Goal: Transaction & Acquisition: Purchase product/service

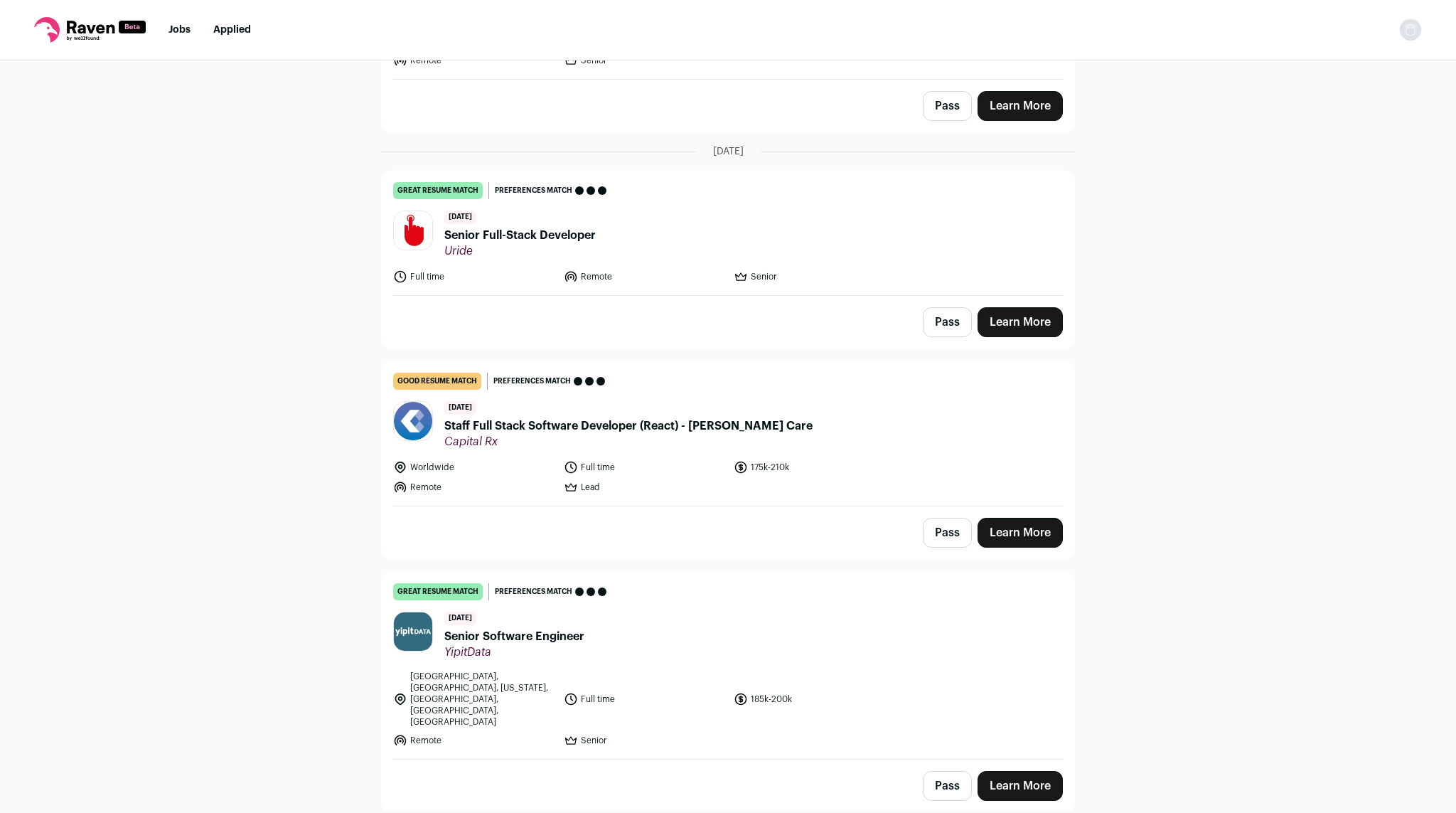
scroll to position [1287, 0]
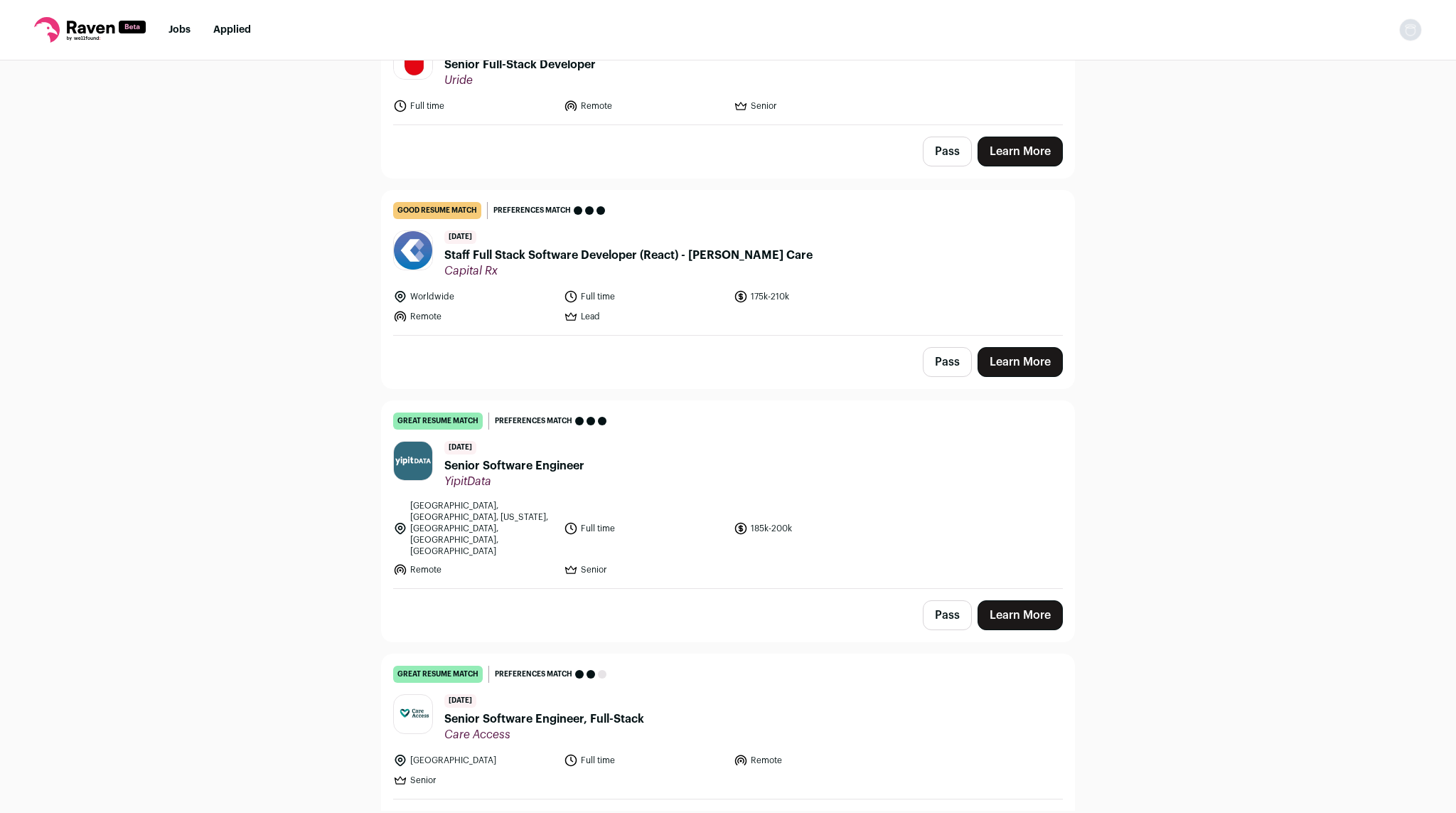
click at [617, 461] on header "[DATE] Senior Software Engineer YipitData" at bounding box center [728, 465] width 670 height 48
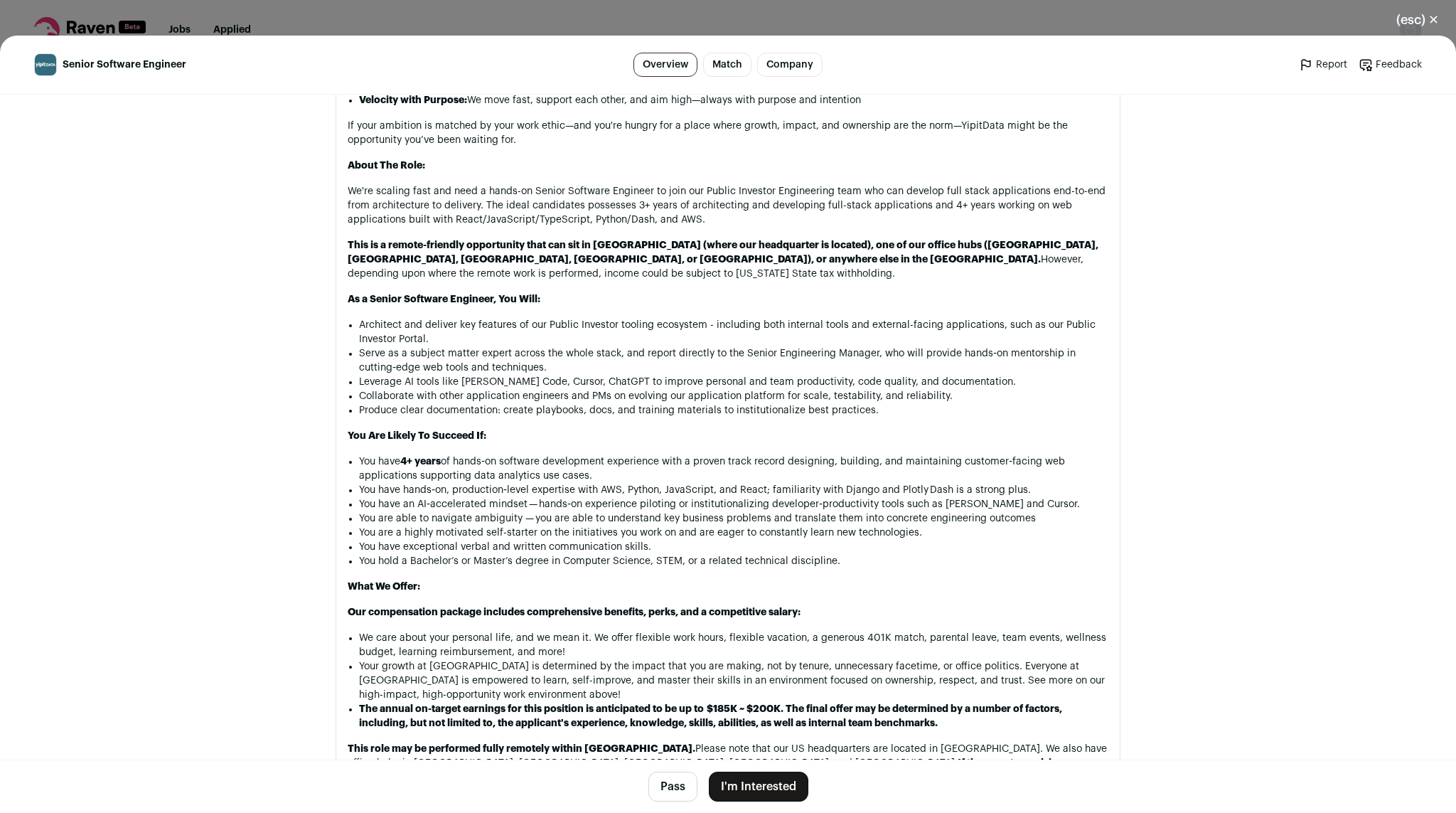
scroll to position [1318, 0]
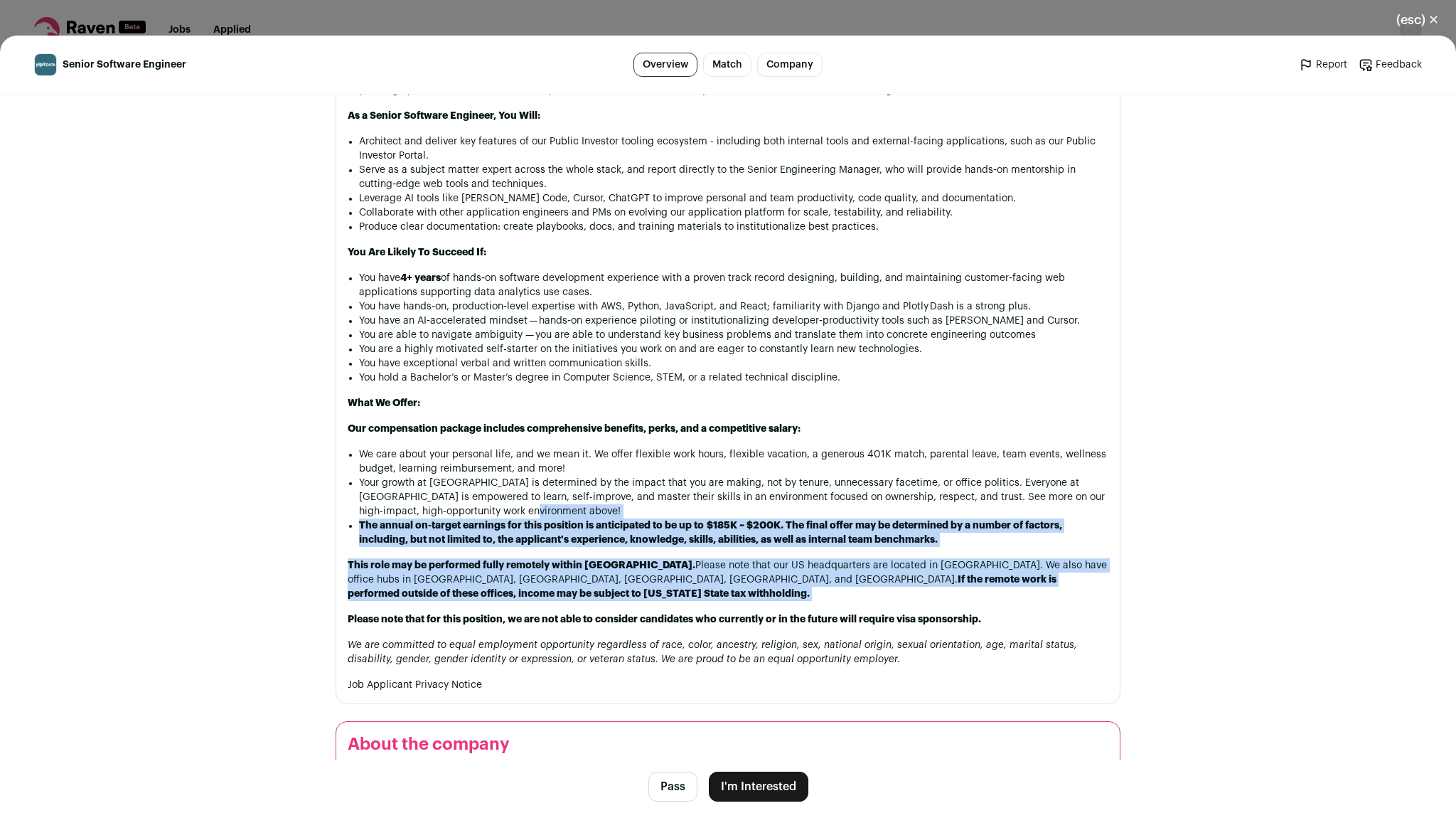
drag, startPoint x: 632, startPoint y: 554, endPoint x: 593, endPoint y: 469, distance: 93.5
click at [593, 469] on div "About Us: YipitData is the leading market research and analytics firm for the d…" at bounding box center [728, 120] width 761 height 1144
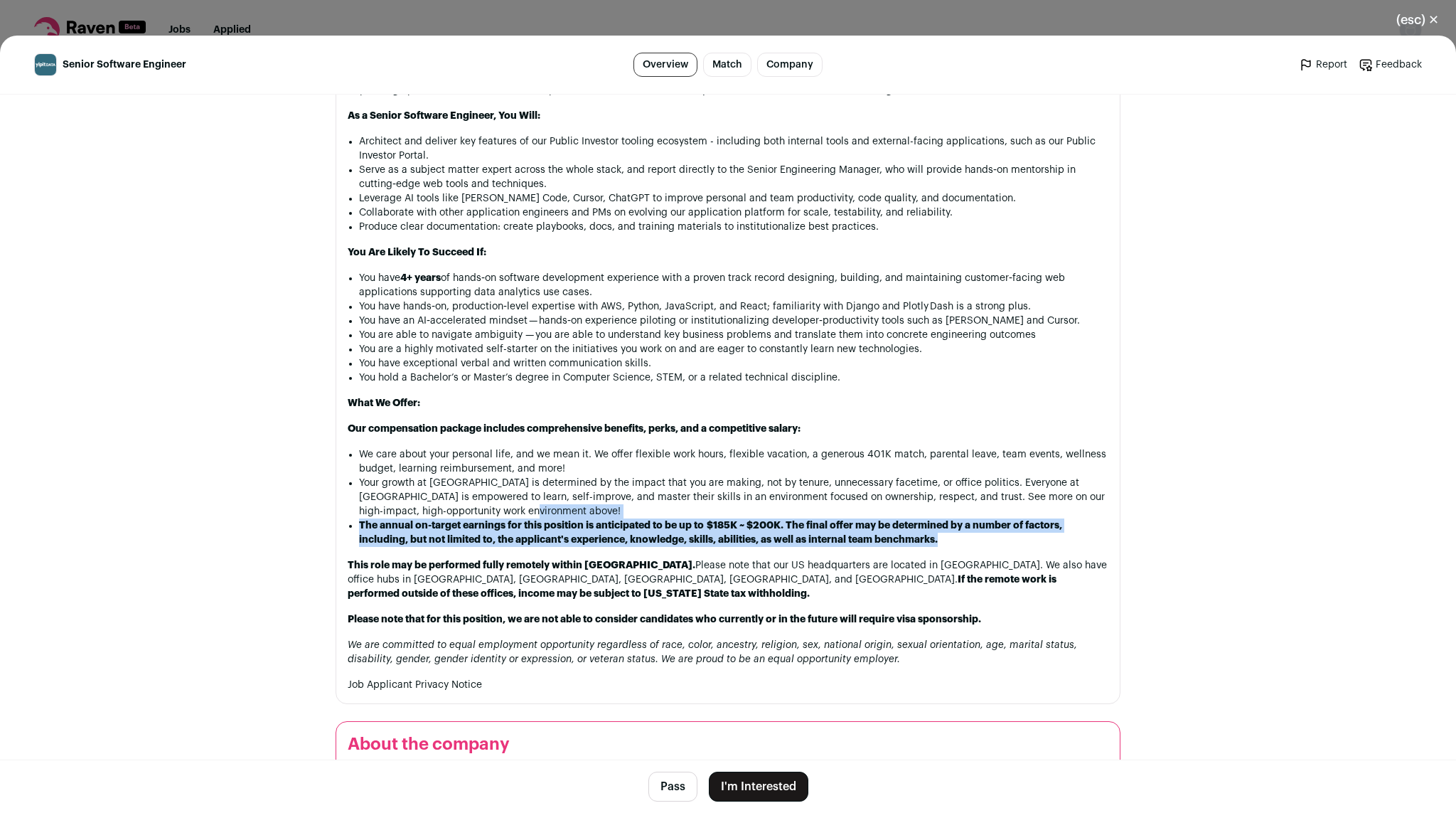
drag, startPoint x: 593, startPoint y: 469, endPoint x: 603, endPoint y: 506, distance: 38.3
click at [603, 506] on div "About Us: YipitData is the leading market research and analytics firm for the d…" at bounding box center [728, 120] width 761 height 1144
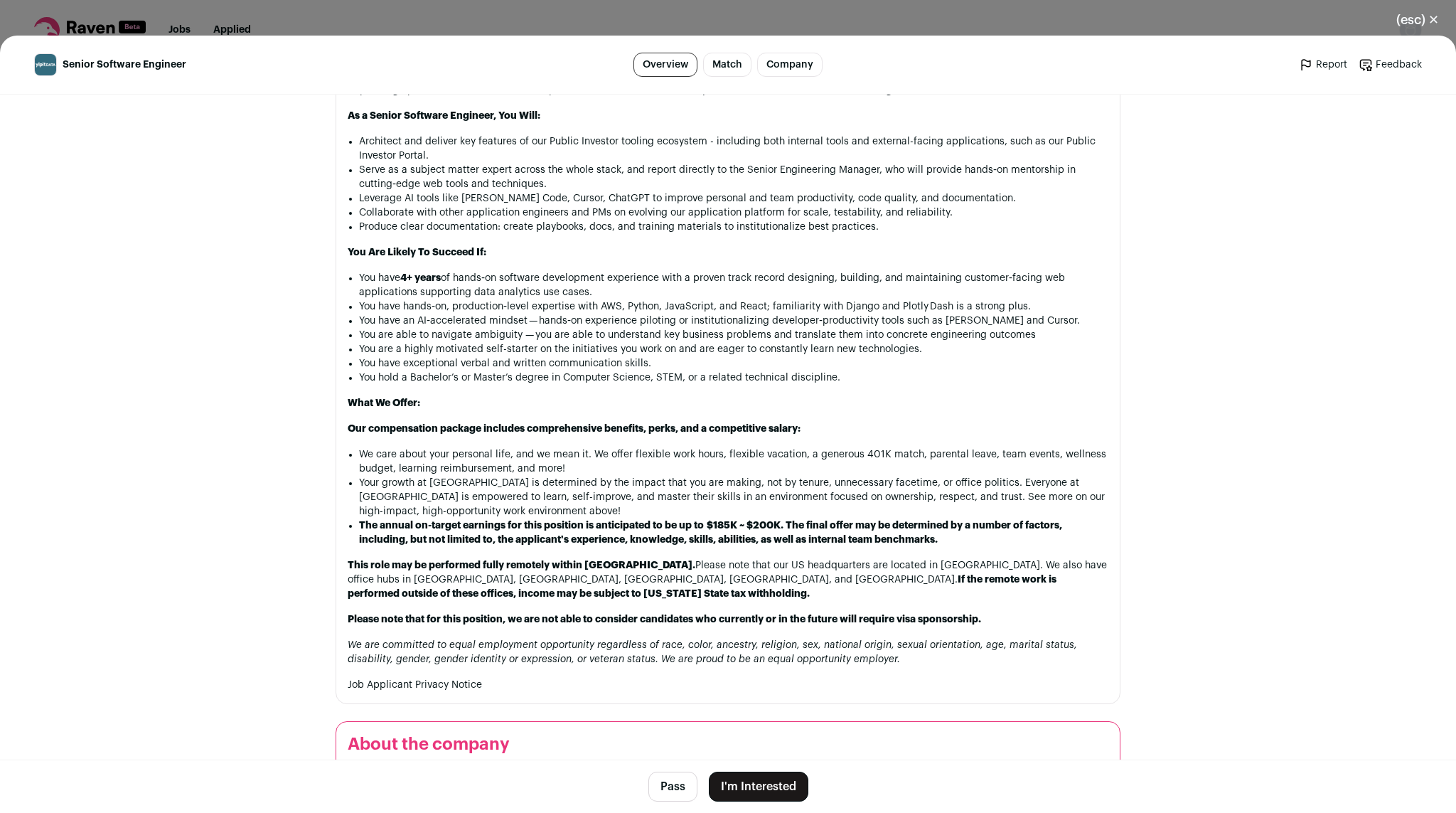
click at [603, 506] on div "About Us: YipitData is the leading market research and analytics firm for the d…" at bounding box center [728, 120] width 761 height 1144
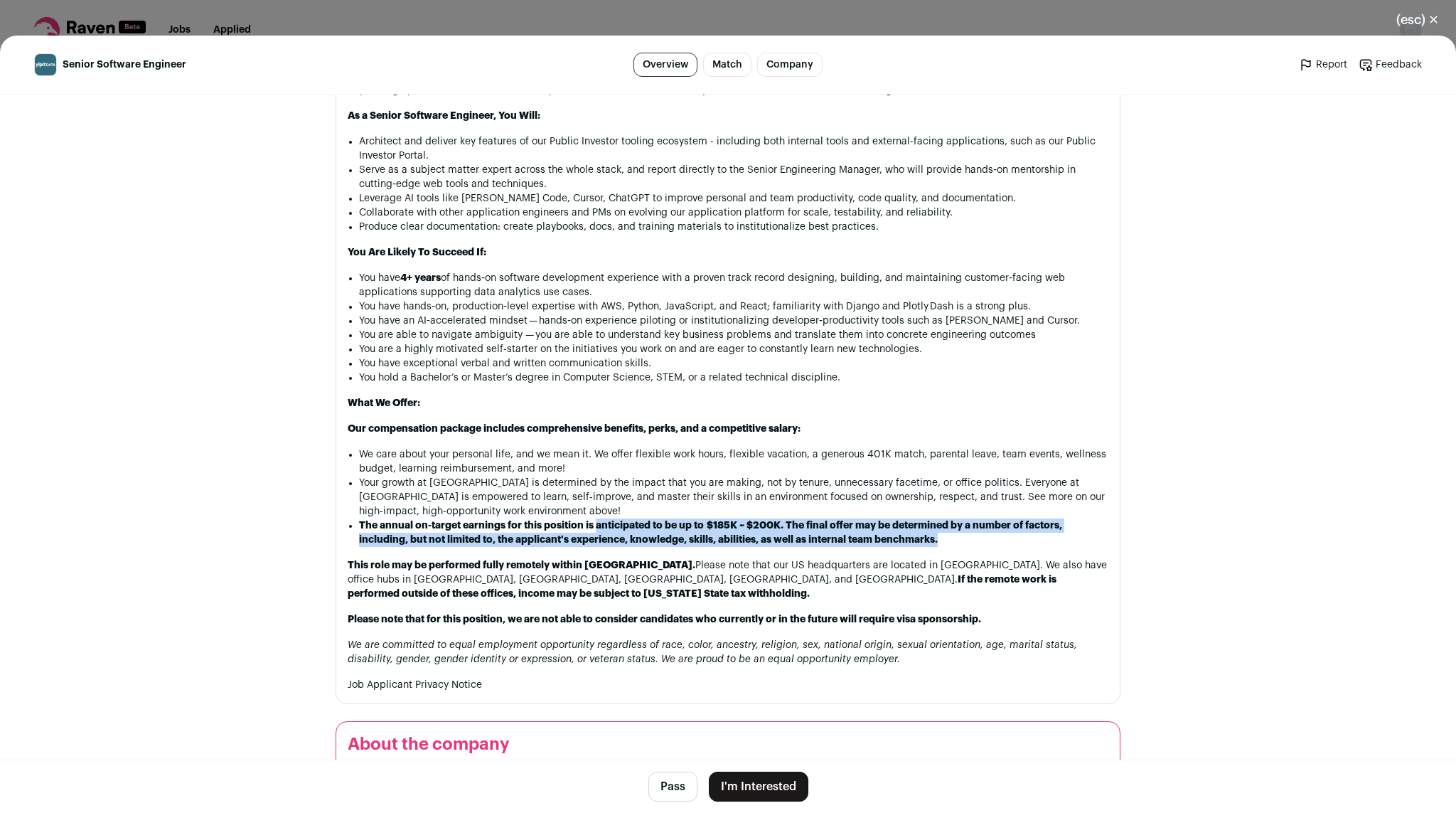
drag, startPoint x: 603, startPoint y: 506, endPoint x: 593, endPoint y: 475, distance: 32.6
click at [593, 475] on div "About Us: YipitData is the leading market research and analytics firm for the d…" at bounding box center [728, 120] width 761 height 1144
click at [593, 519] on li "The annual on-target earnings for this position is anticipated to be up to $185…" at bounding box center [733, 533] width 749 height 28
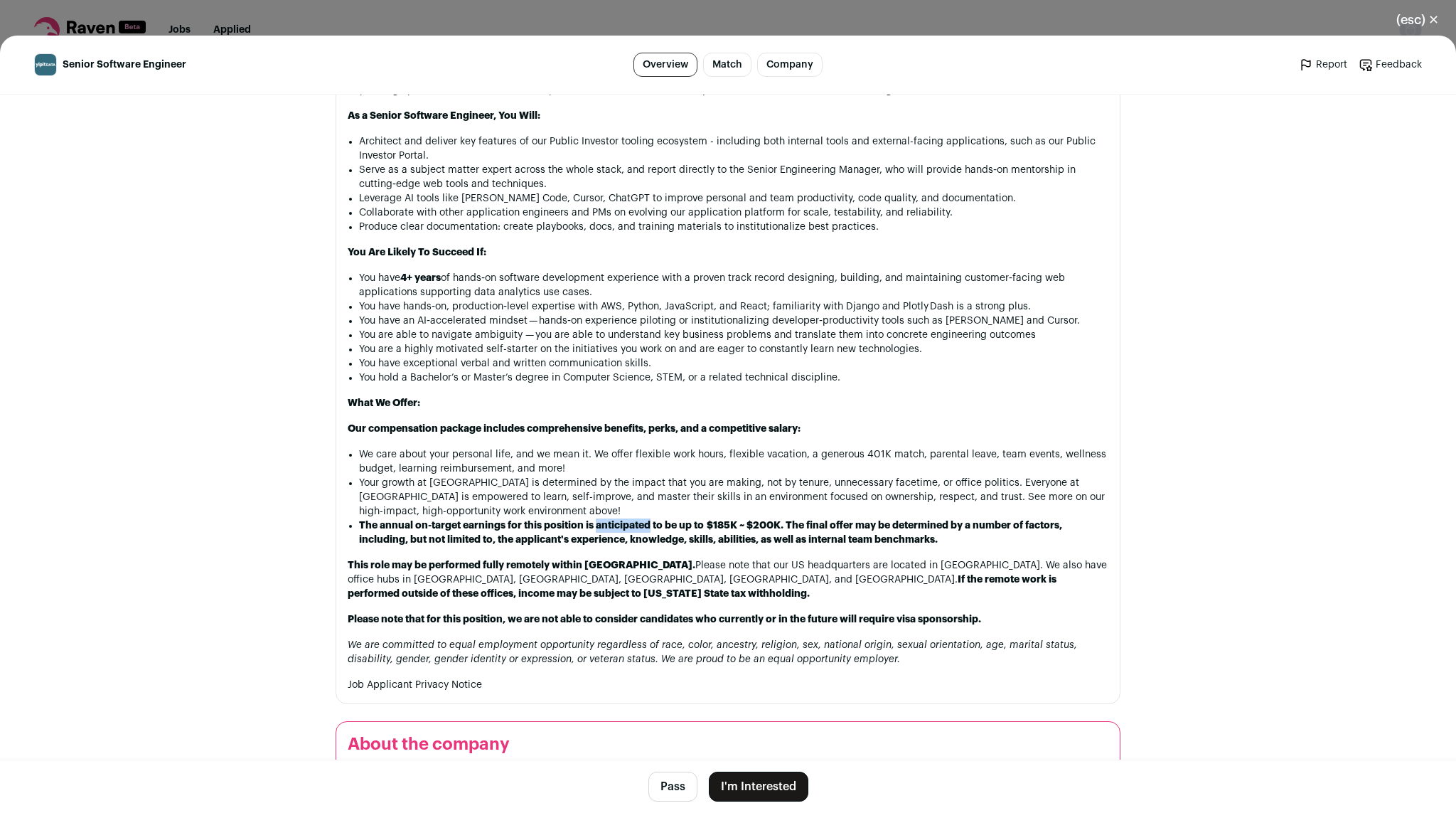
click at [593, 519] on li "The annual on-target earnings for this position is anticipated to be up to $185…" at bounding box center [733, 533] width 749 height 28
click at [572, 476] on li "Your growth at [GEOGRAPHIC_DATA] is determined by the impact that you are makin…" at bounding box center [733, 497] width 749 height 43
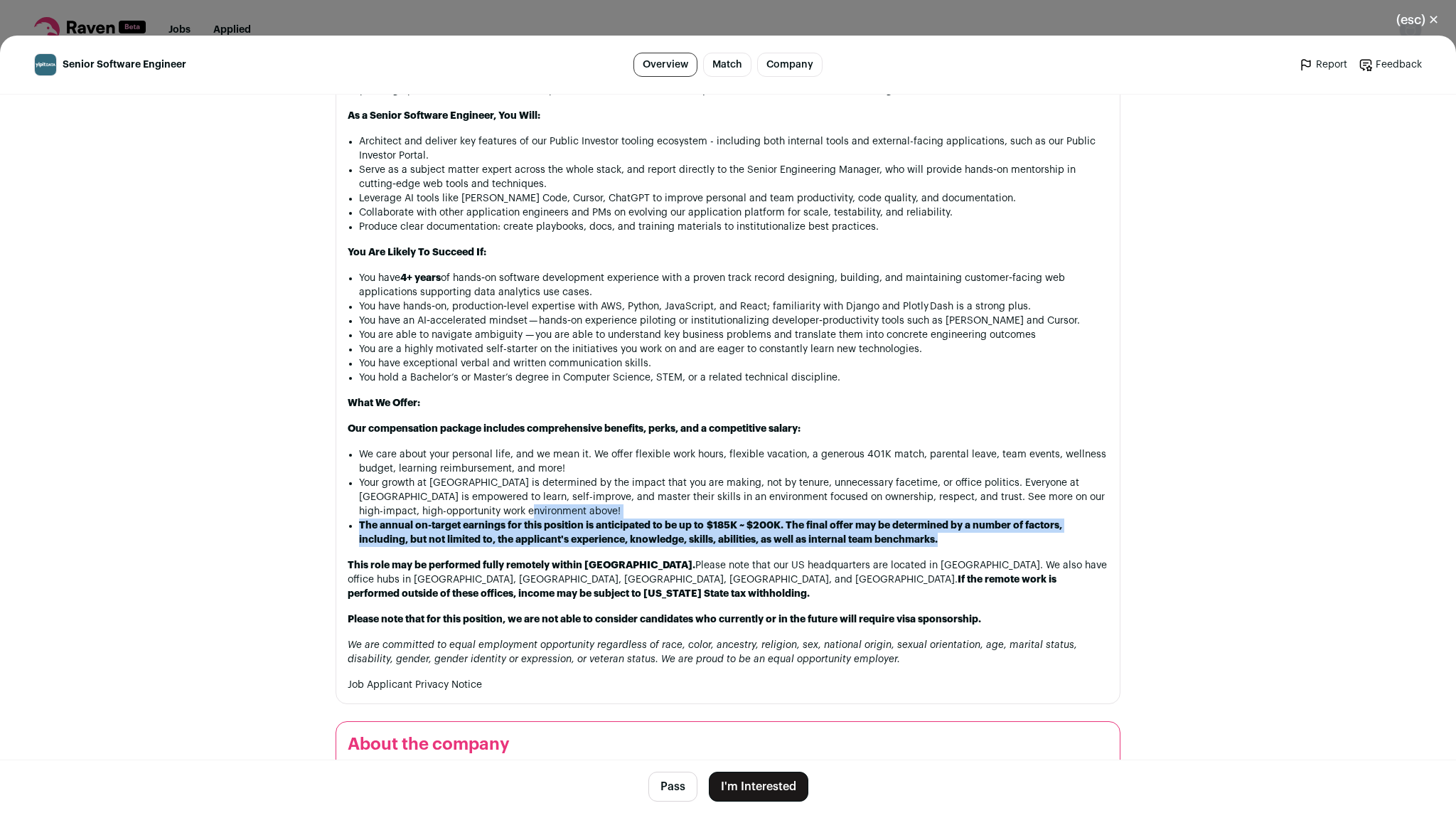
drag, startPoint x: 572, startPoint y: 466, endPoint x: 595, endPoint y: 506, distance: 46.1
click at [595, 506] on div "About Us: YipitData is the leading market research and analytics firm for the d…" at bounding box center [728, 120] width 761 height 1144
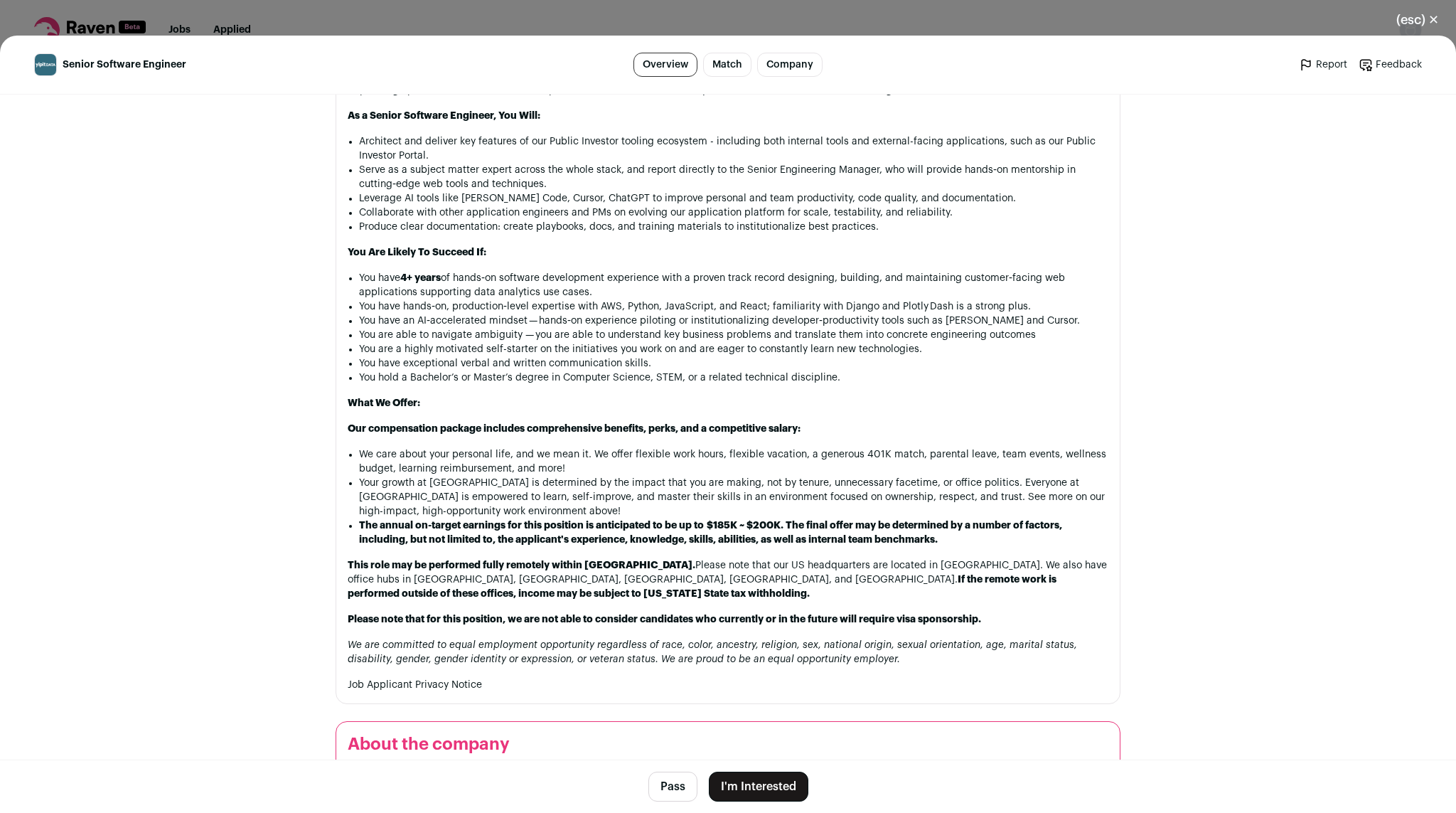
click at [595, 506] on div "About Us: YipitData is the leading market research and analytics firm for the d…" at bounding box center [728, 120] width 761 height 1144
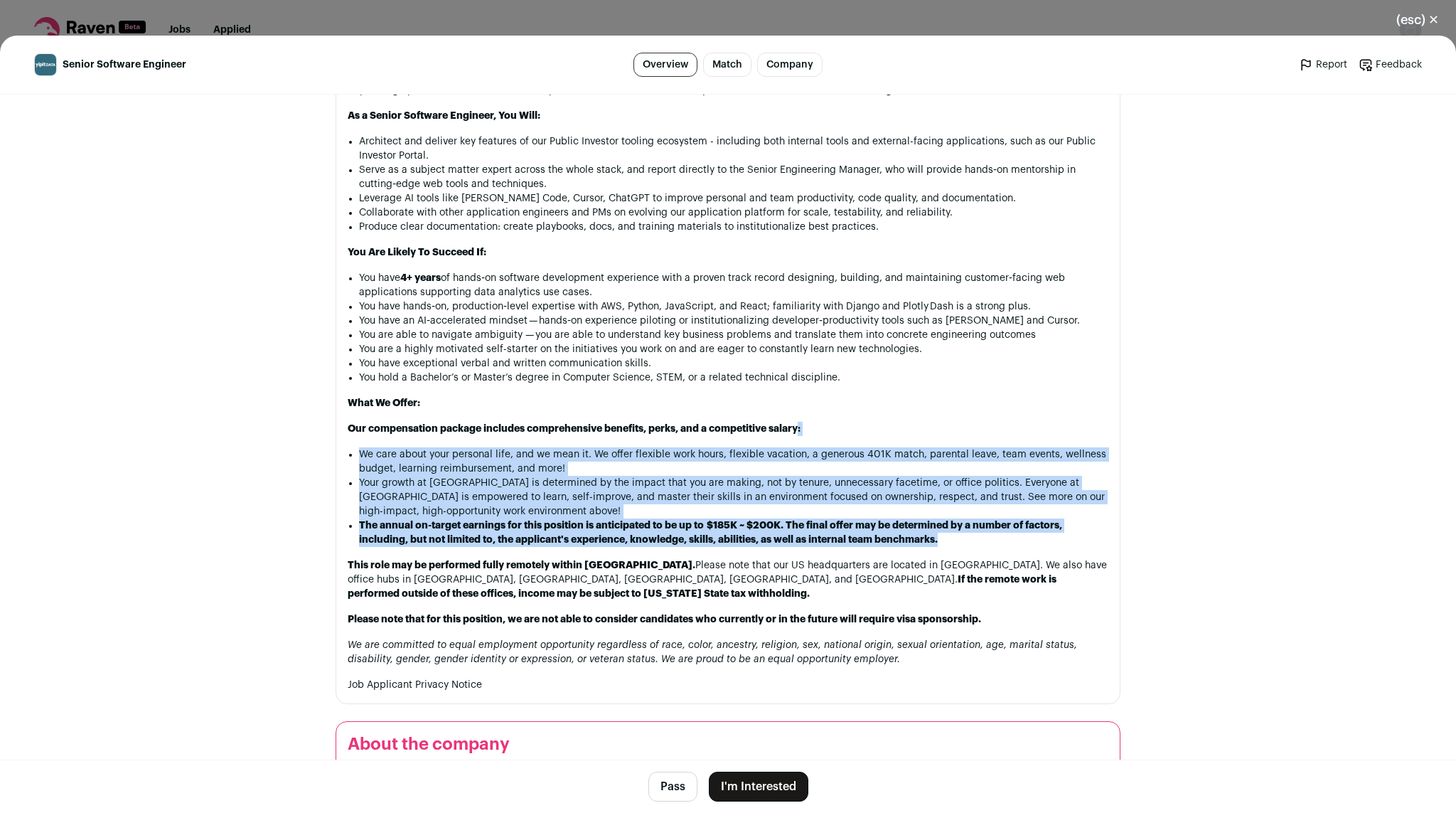
drag, startPoint x: 595, startPoint y: 506, endPoint x: 567, endPoint y: 393, distance: 116.4
click at [567, 393] on div "About Us: YipitData is the leading market research and analytics firm for the d…" at bounding box center [728, 120] width 761 height 1144
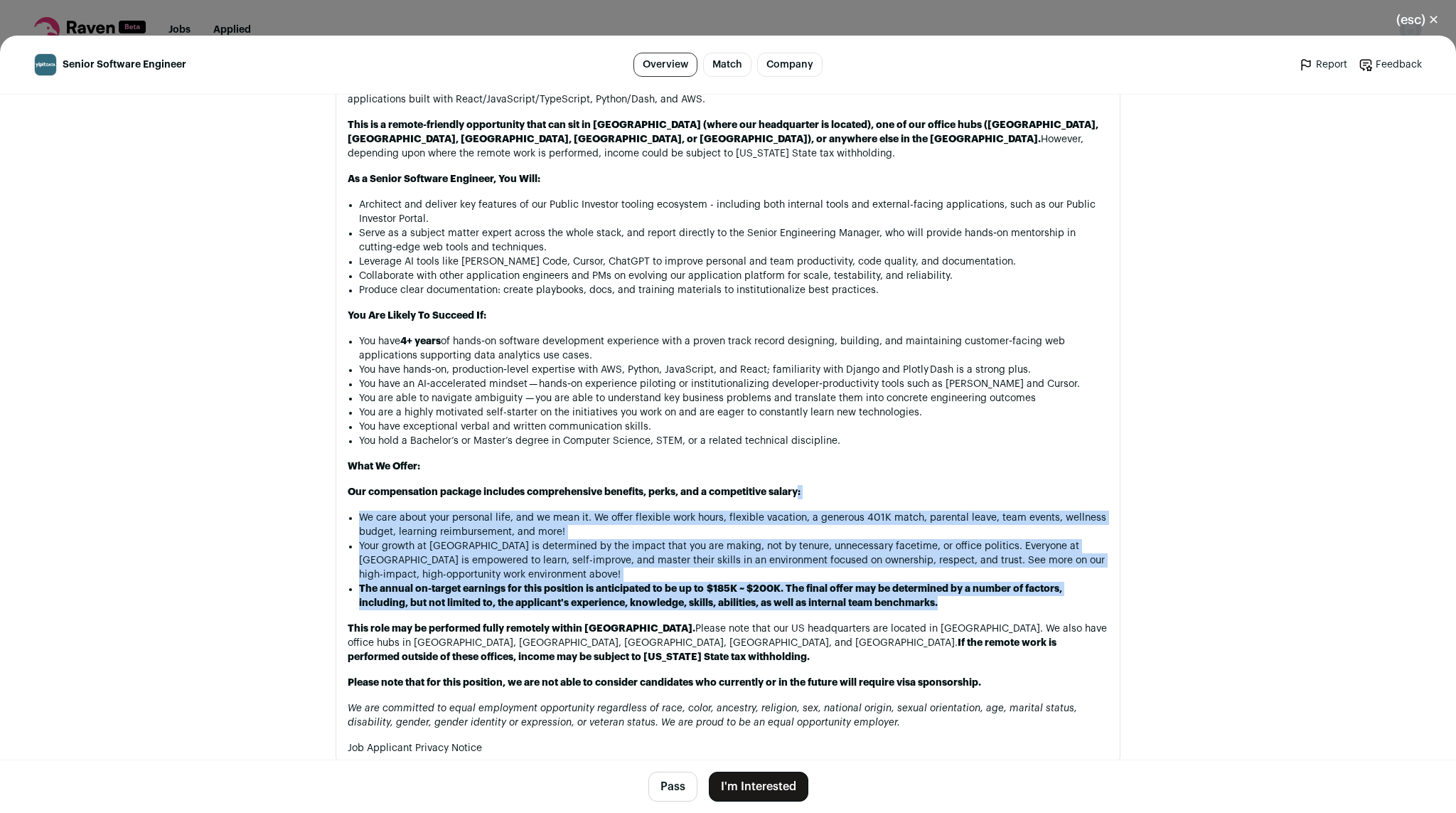
click at [1434, 28] on button "(esc) ✕" at bounding box center [1418, 20] width 77 height 31
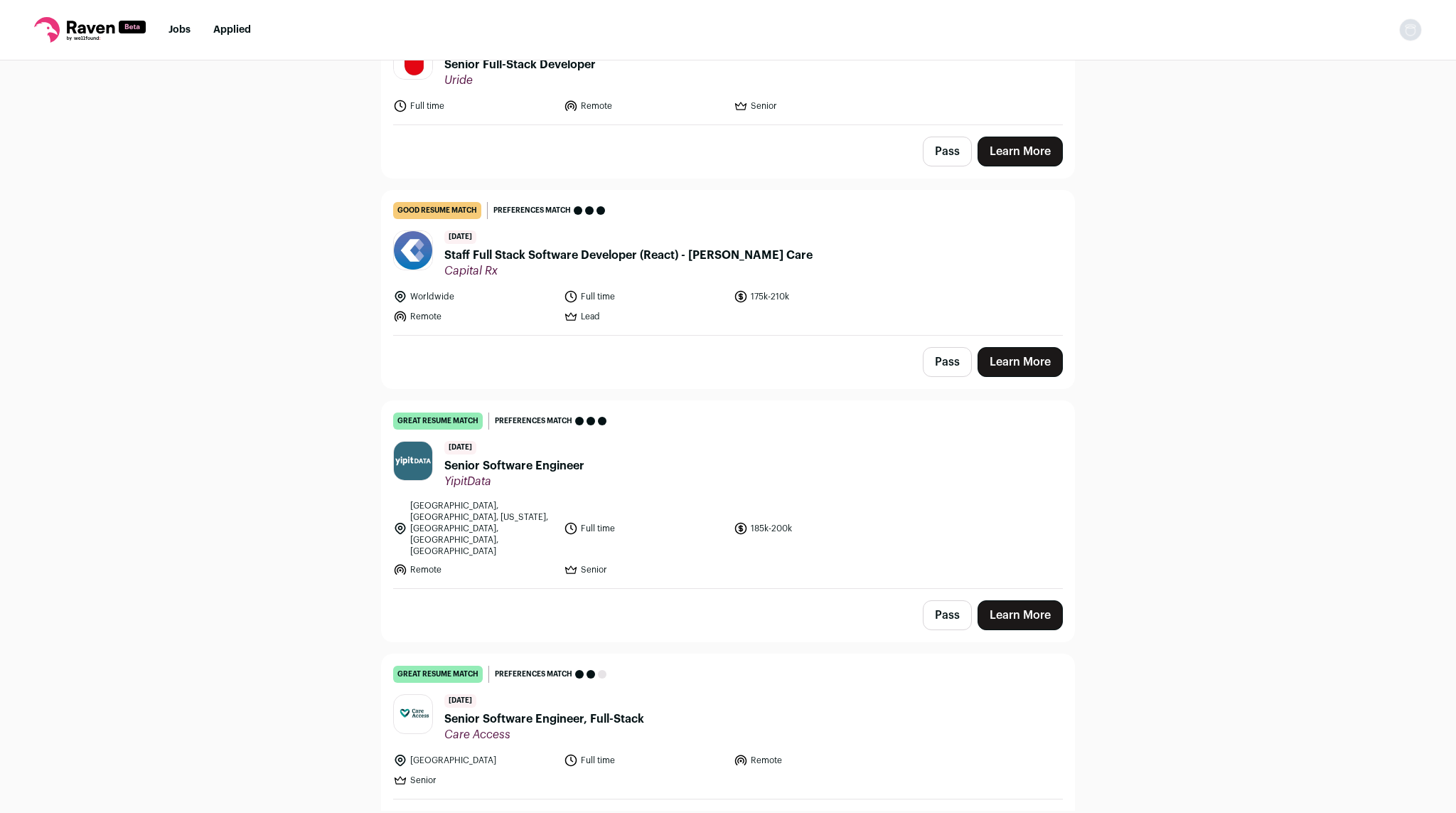
click at [577, 711] on span "Senior Software Engineer, Full-Stack" at bounding box center [544, 719] width 200 height 17
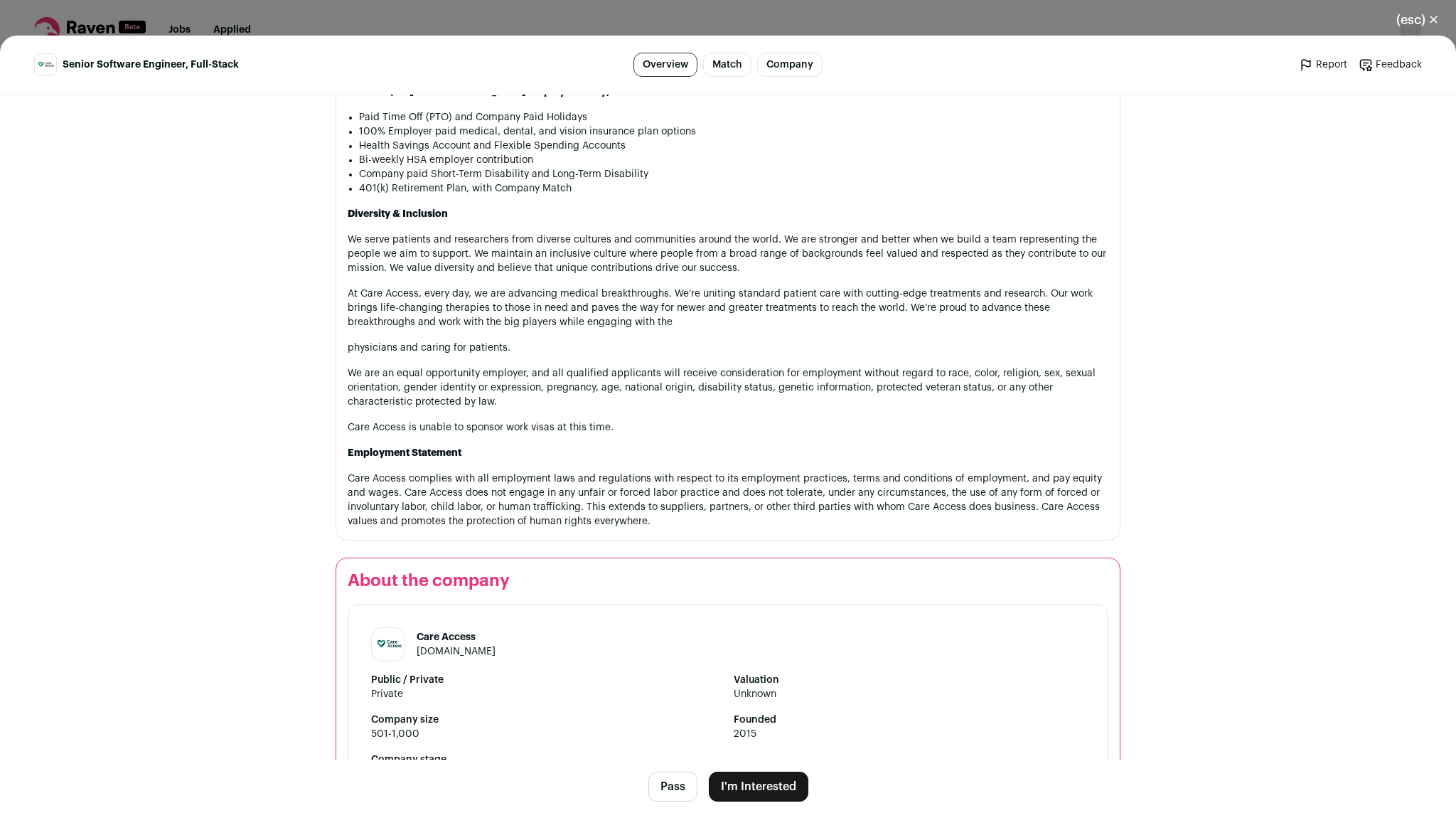
scroll to position [1249, 0]
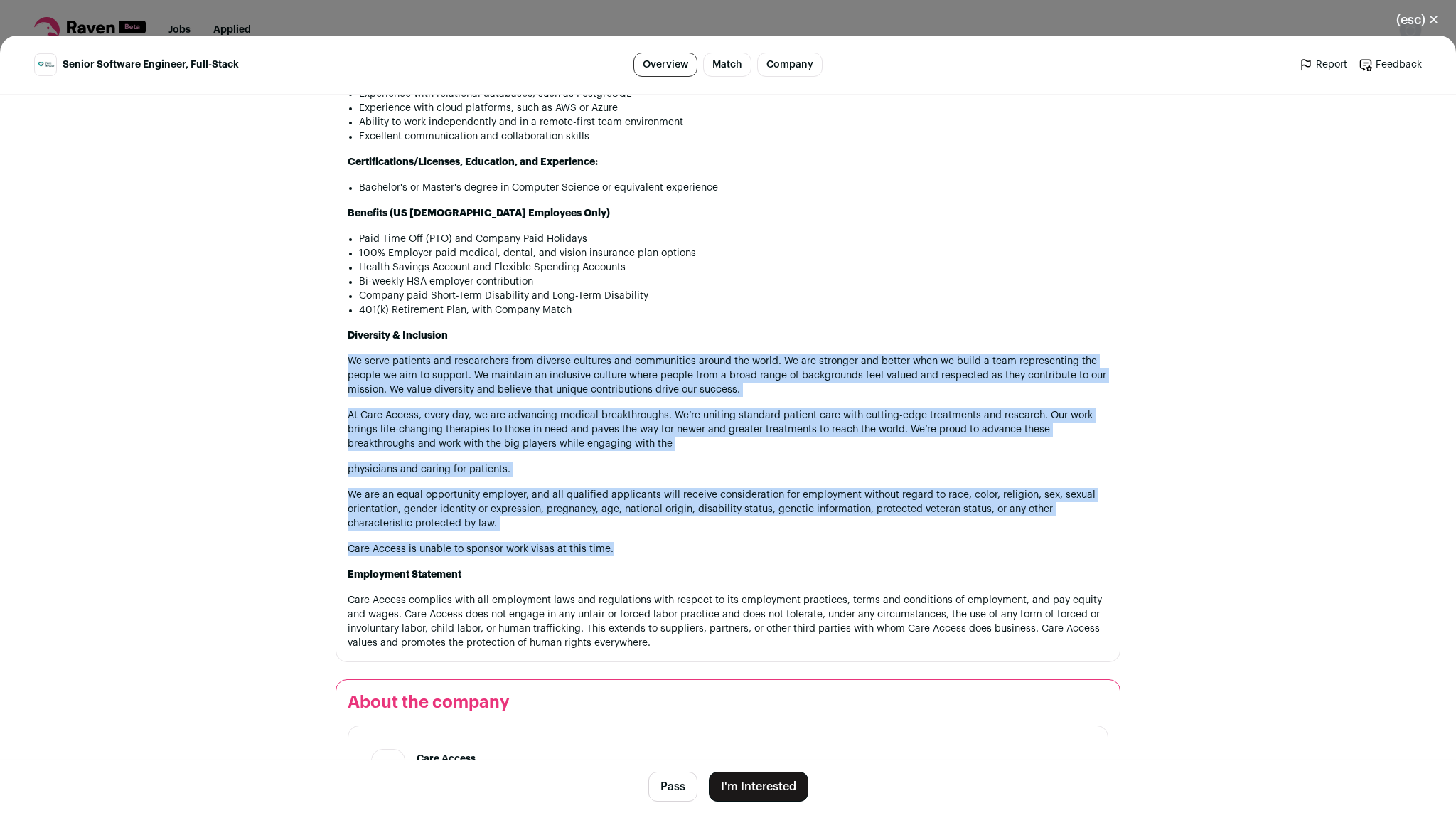
drag, startPoint x: 1002, startPoint y: 573, endPoint x: 963, endPoint y: 365, distance: 211.6
click at [963, 365] on div "What We Do Care Access is a unique, multi-specialty network of research sites t…" at bounding box center [728, 107] width 761 height 1087
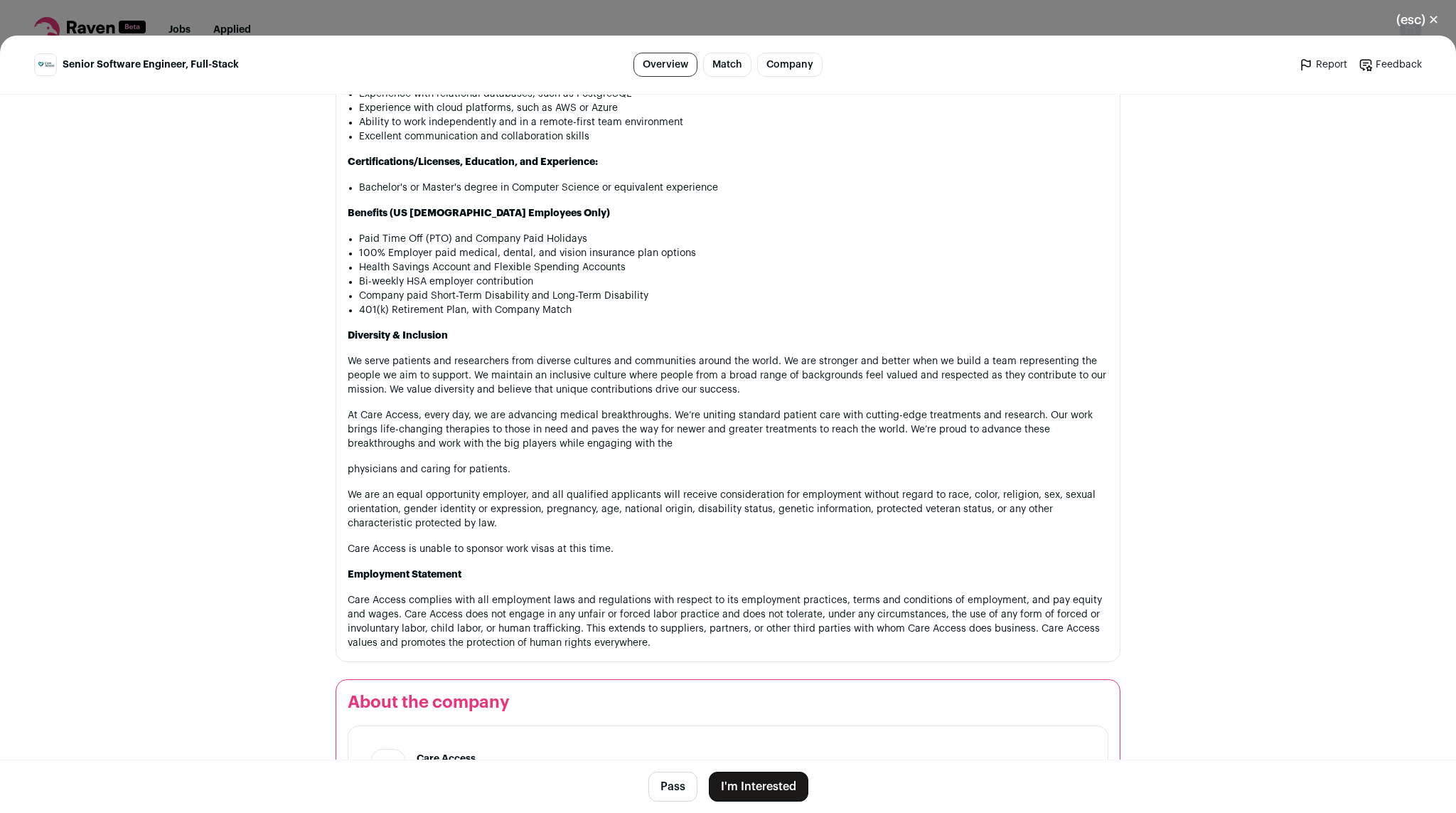
click at [963, 343] on p "Diversity & Inclusion" at bounding box center [728, 336] width 761 height 15
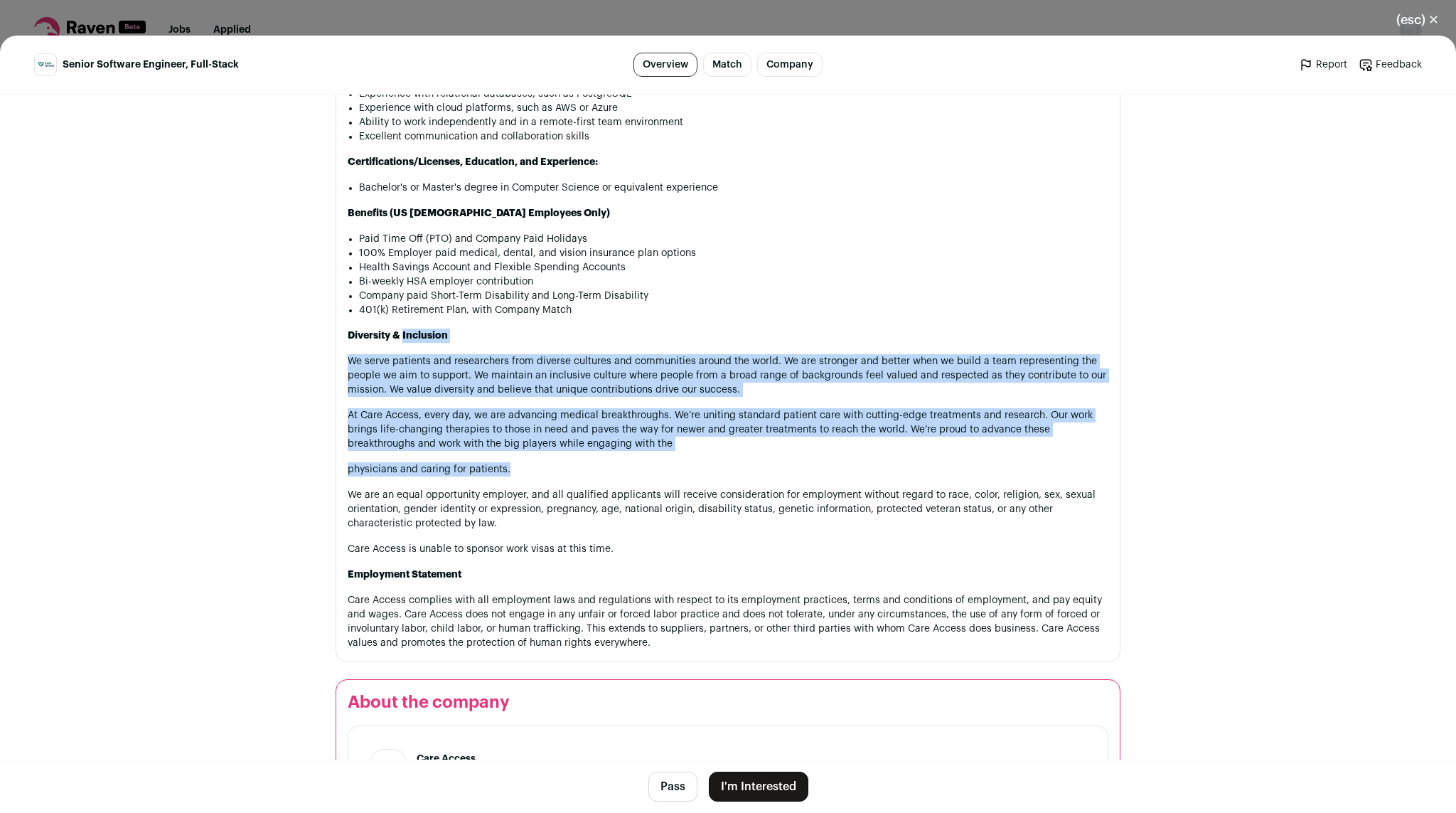
drag, startPoint x: 963, startPoint y: 365, endPoint x: 1012, endPoint y: 506, distance: 149.3
click at [1012, 506] on div "What We Do Care Access is a unique, multi-specialty network of research sites t…" at bounding box center [728, 107] width 761 height 1087
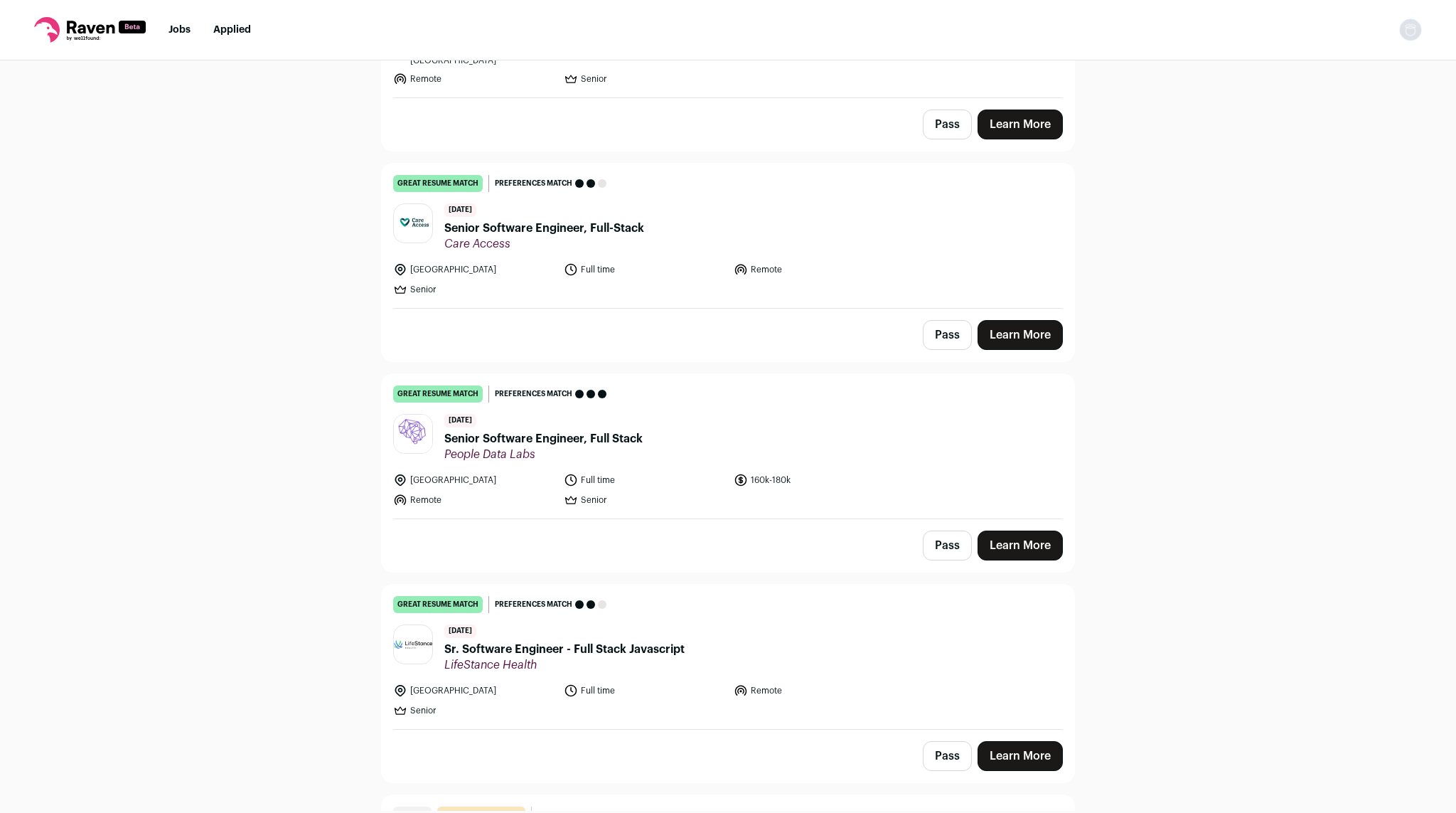
scroll to position [2018, 0]
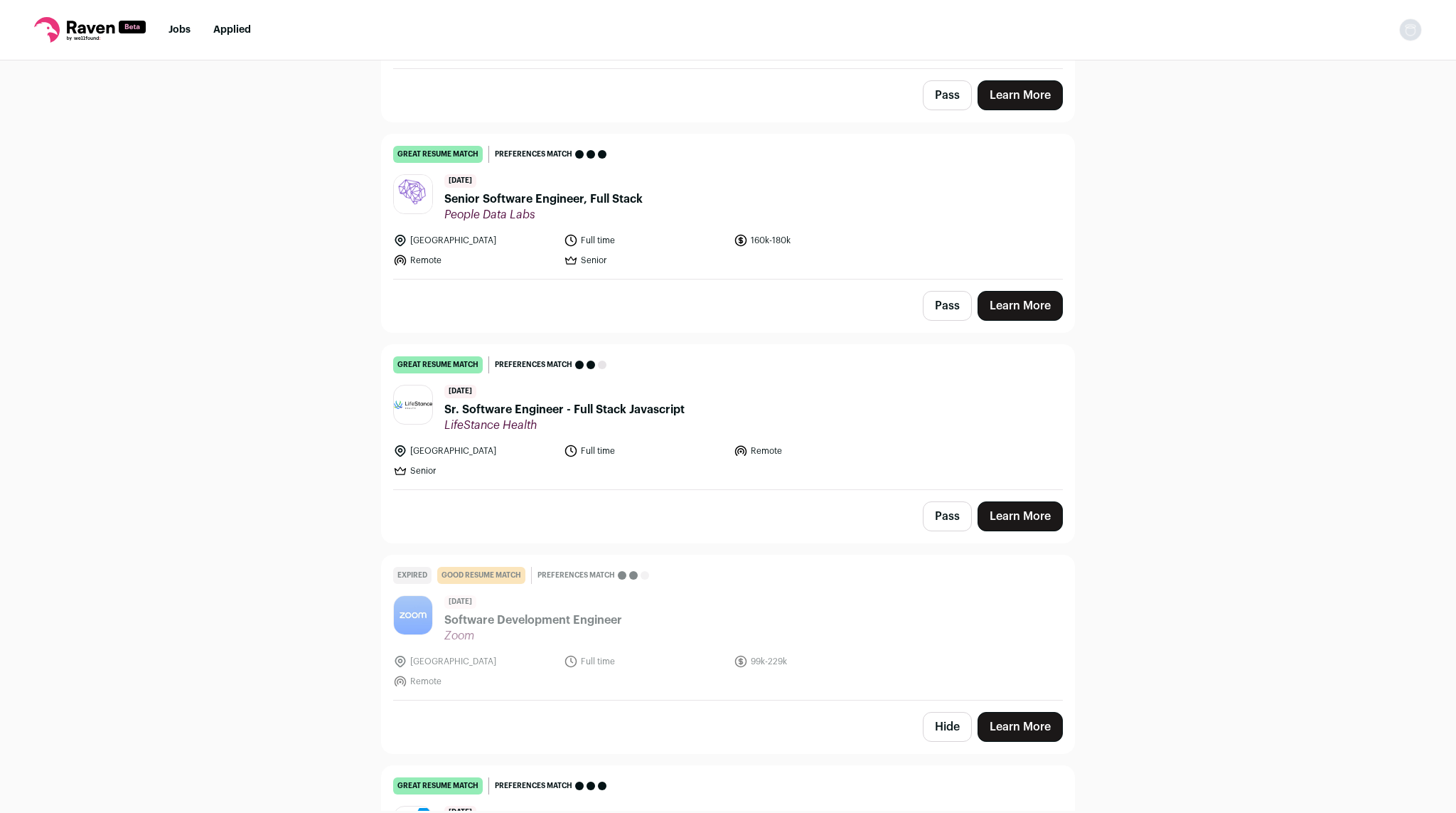
click at [844, 444] on li "Remote" at bounding box center [814, 451] width 162 height 15
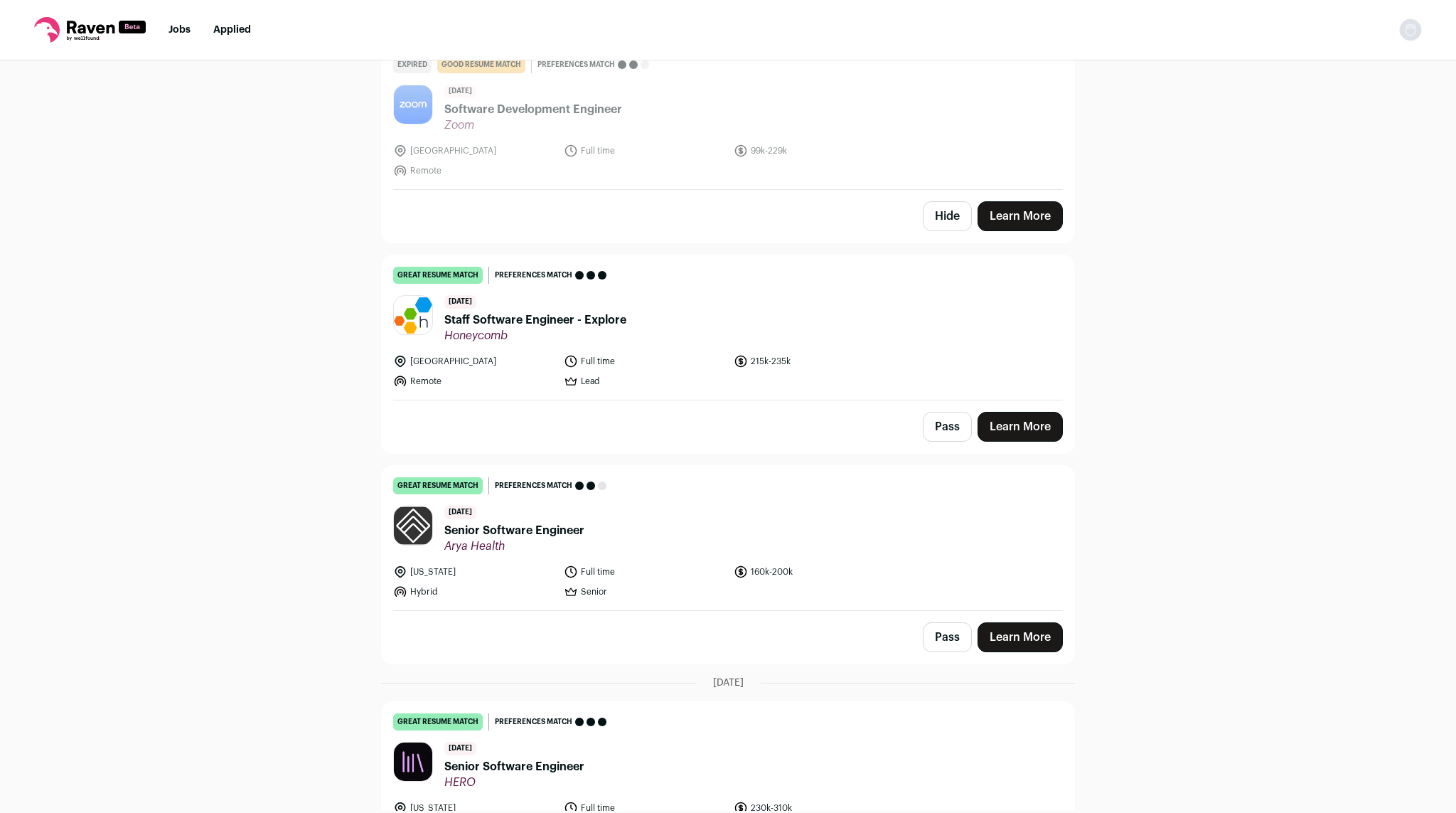
click at [601, 328] on span "Honeycomb" at bounding box center [535, 336] width 182 height 15
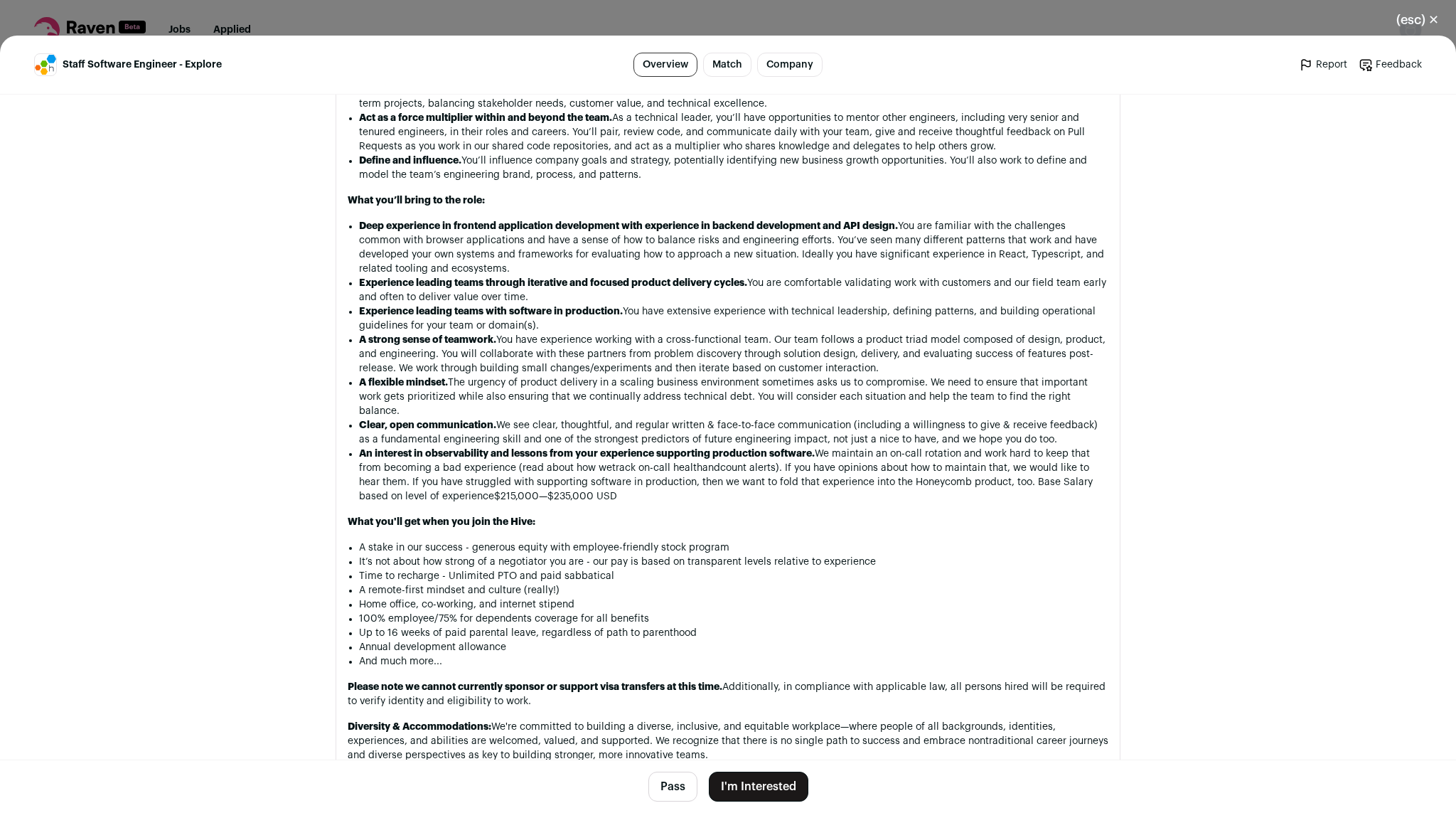
scroll to position [1065, 0]
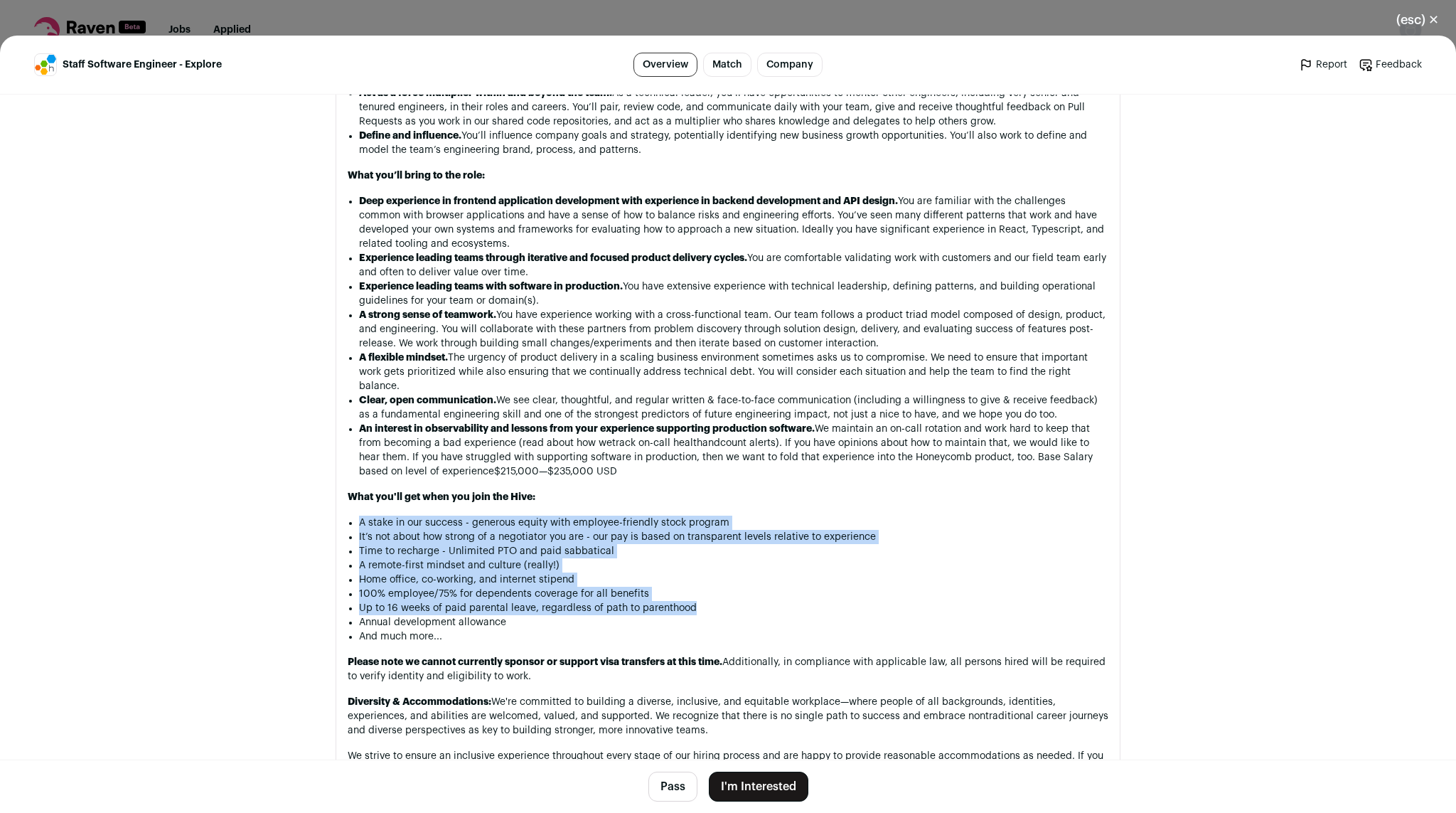
drag, startPoint x: 760, startPoint y: 618, endPoint x: 728, endPoint y: 500, distance: 122.3
click at [728, 500] on div "What We’re Building Honeycomb is a service for the near and present future, def…" at bounding box center [728, 355] width 761 height 1192
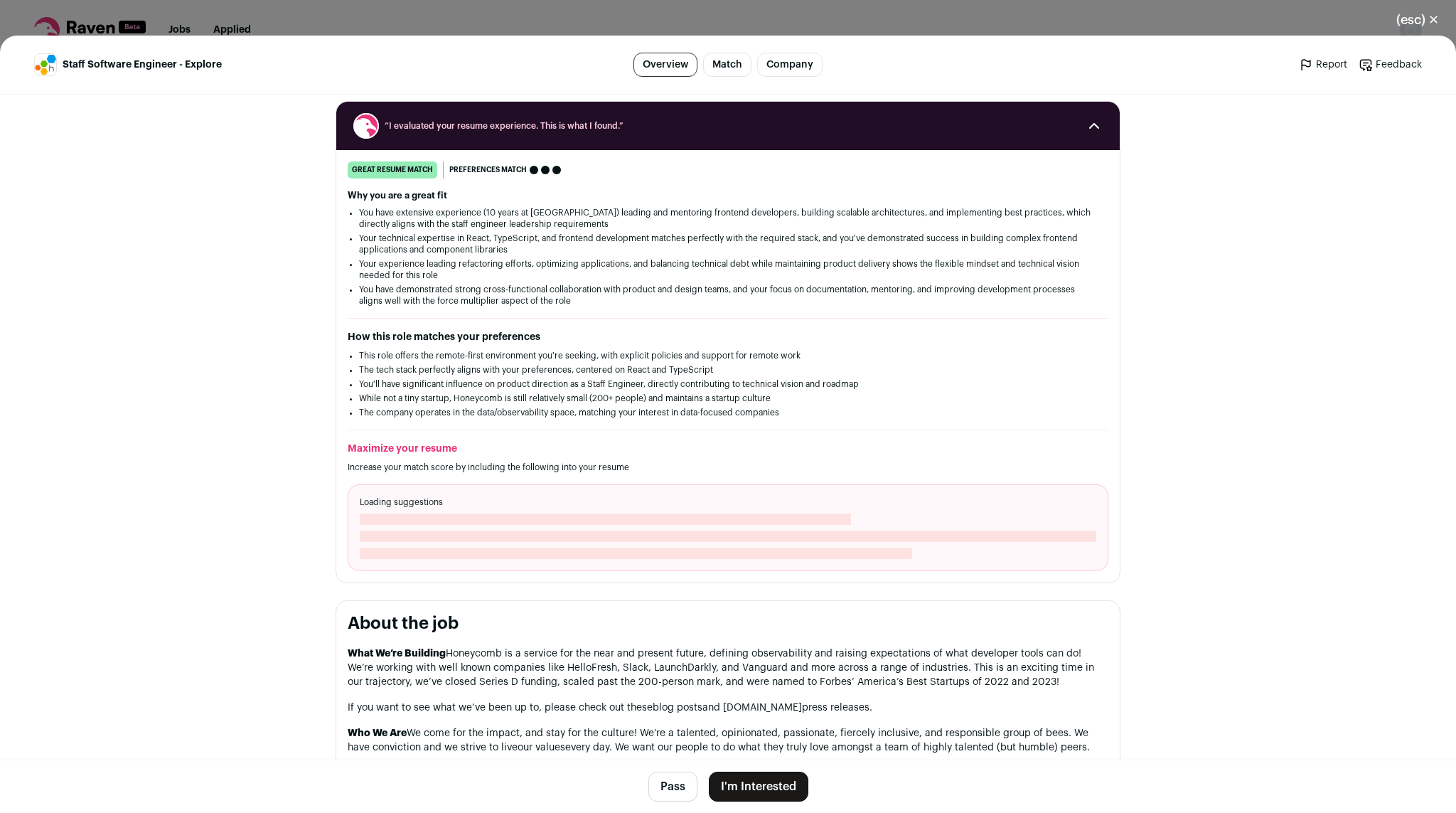
scroll to position [283, 0]
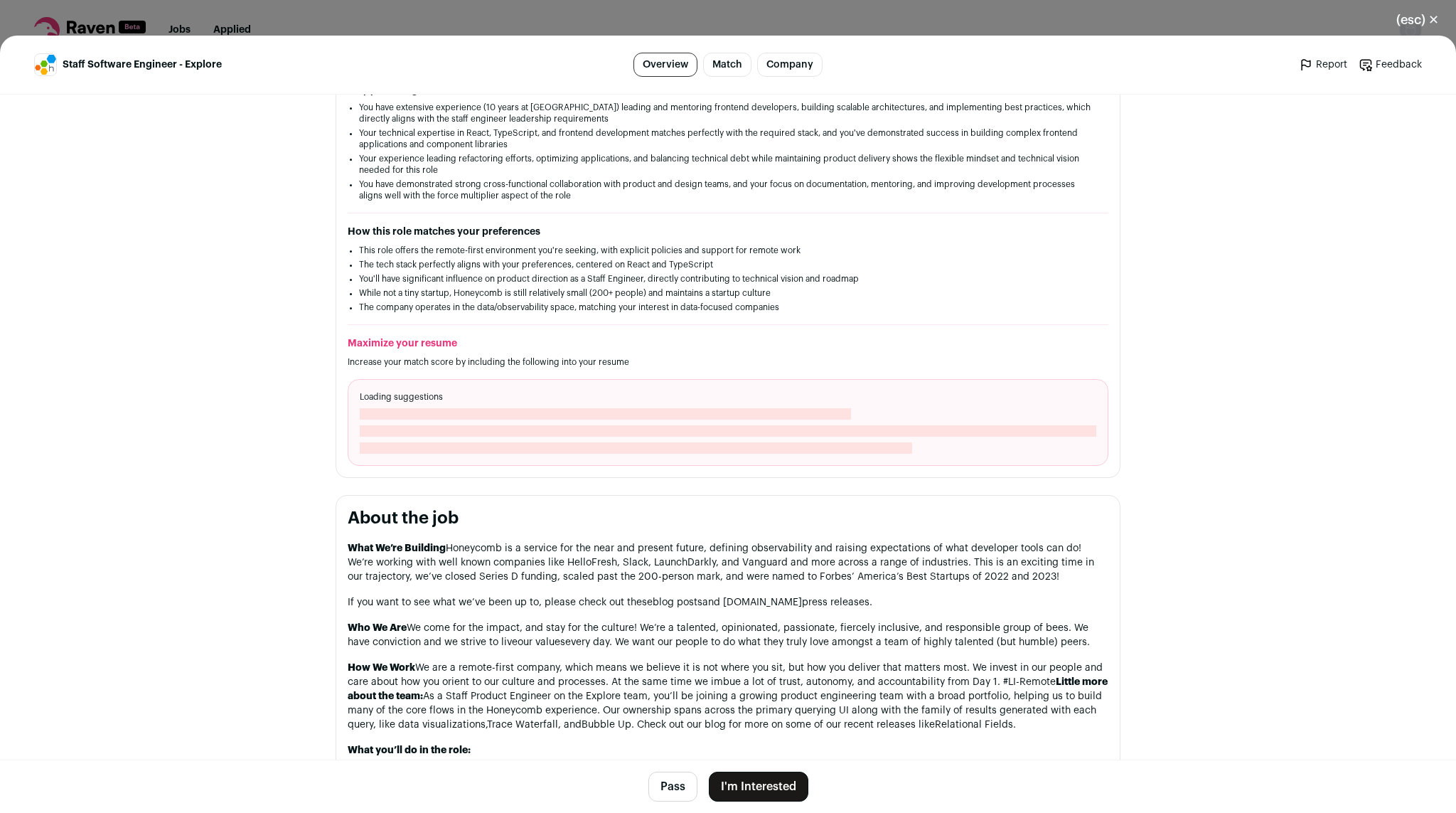
click at [758, 781] on button "I'm Interested" at bounding box center [758, 786] width 99 height 30
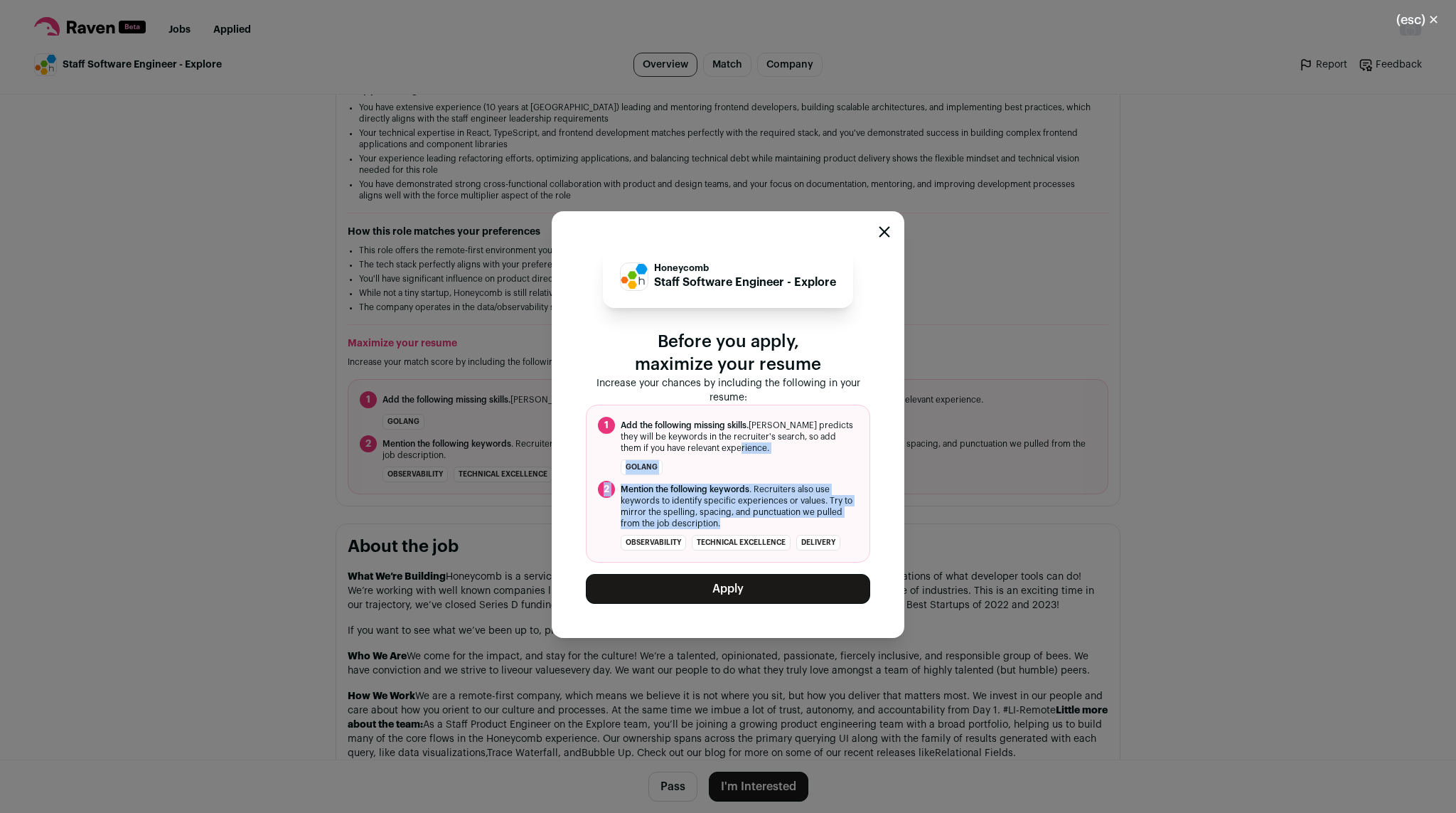
drag, startPoint x: 793, startPoint y: 527, endPoint x: 775, endPoint y: 455, distance: 74.2
click at [775, 455] on ol "1 Add the following missing skills. [PERSON_NAME] predicts they will be keyword…" at bounding box center [728, 483] width 285 height 158
click at [757, 583] on button "Apply" at bounding box center [728, 588] width 285 height 30
